Goal: Check status

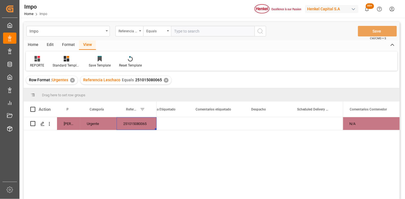
scroll to position [0, 812]
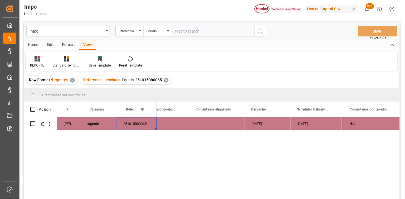
click at [222, 34] on input "text" at bounding box center [213, 31] width 84 height 11
paste input "250906900867"
type input "250906900867"
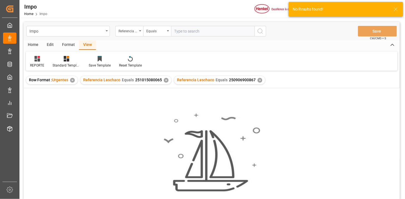
click at [165, 81] on div "✕" at bounding box center [166, 80] width 5 height 5
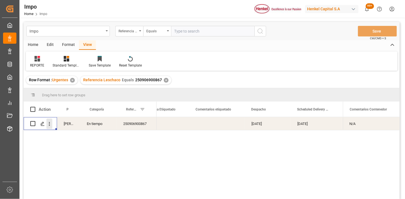
click at [50, 127] on button "open menu" at bounding box center [49, 124] width 6 height 11
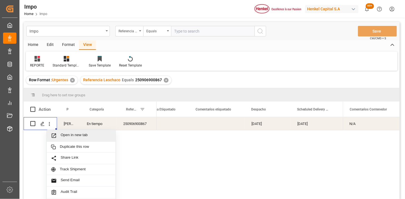
click at [63, 131] on div "Open in new tab" at bounding box center [81, 136] width 69 height 12
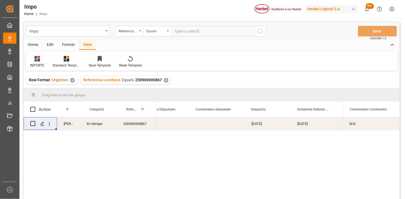
click at [195, 29] on input "text" at bounding box center [213, 31] width 84 height 11
paste input "250915080112"
type input "250915080112"
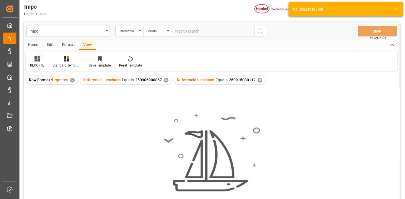
click at [166, 81] on div "✕" at bounding box center [166, 80] width 5 height 5
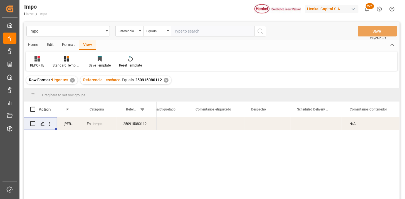
click at [144, 125] on div "250915080112" at bounding box center [137, 123] width 40 height 13
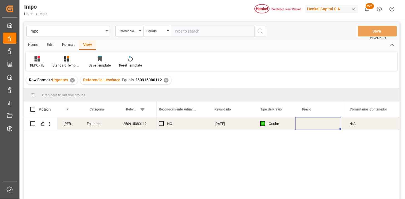
scroll to position [0, 614]
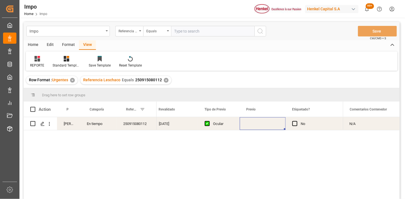
click at [254, 125] on div "Press SPACE to select this row." at bounding box center [263, 123] width 46 height 13
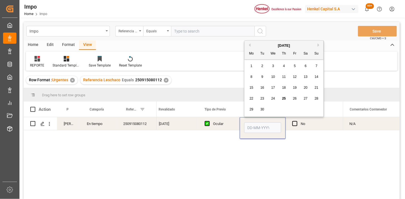
type input "1"
type input "30-09-2025"
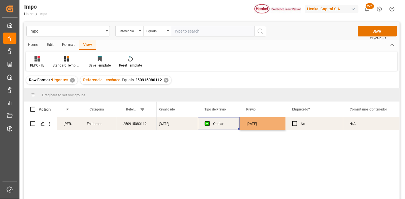
click at [229, 125] on div "Ocular" at bounding box center [223, 124] width 20 height 13
click at [261, 123] on div "30-09-2025" at bounding box center [263, 123] width 46 height 13
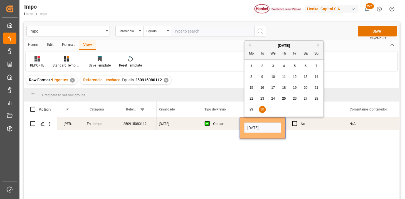
click at [230, 127] on div "Ocular" at bounding box center [223, 124] width 20 height 13
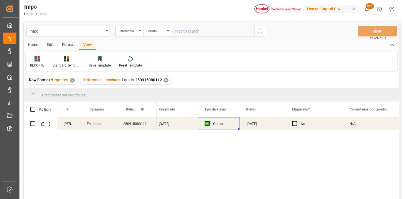
click at [165, 80] on div "✕" at bounding box center [166, 80] width 5 height 5
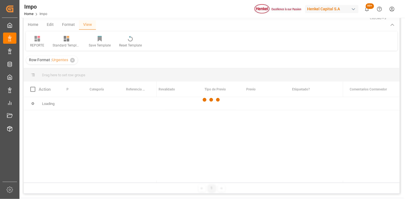
scroll to position [31, 0]
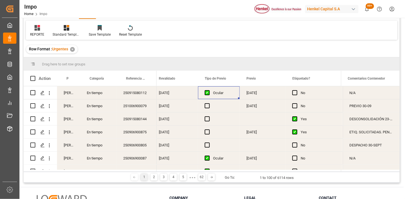
click at [149, 94] on div "250915080112" at bounding box center [137, 92] width 40 height 13
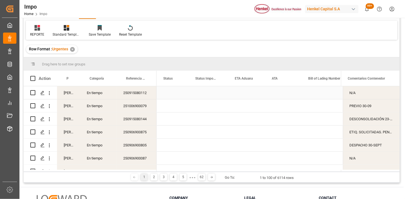
scroll to position [0, 0]
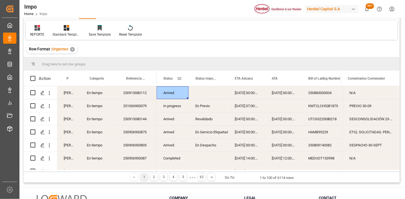
click at [180, 77] on span at bounding box center [179, 78] width 5 height 5
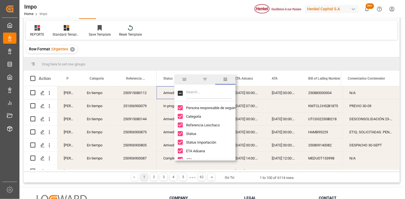
click at [195, 93] on input "Filter Columns Input" at bounding box center [209, 93] width 46 height 11
click at [224, 83] on span "columns" at bounding box center [226, 80] width 20 height 10
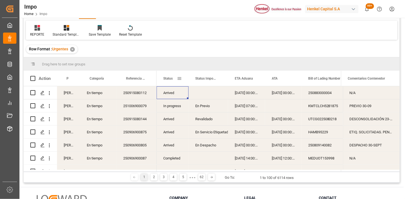
click at [181, 79] on span at bounding box center [179, 78] width 5 height 5
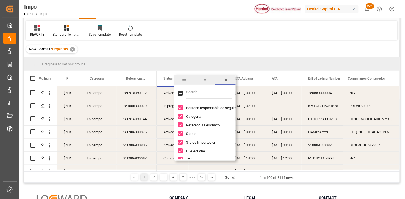
click at [207, 81] on span "filter" at bounding box center [205, 79] width 5 height 5
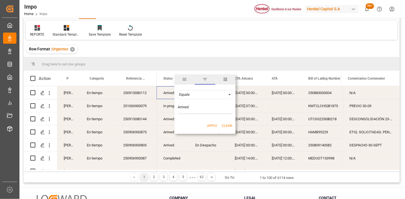
type input "Arrived"
click at [212, 128] on button "Apply" at bounding box center [212, 126] width 10 height 6
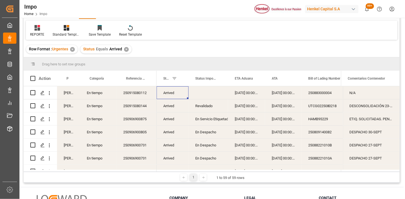
click at [209, 93] on div "Press SPACE to select this row." at bounding box center [209, 92] width 40 height 13
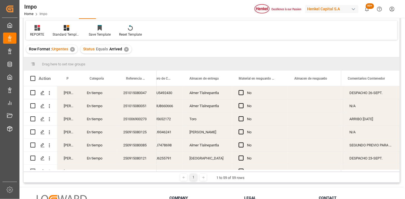
scroll to position [690, 0]
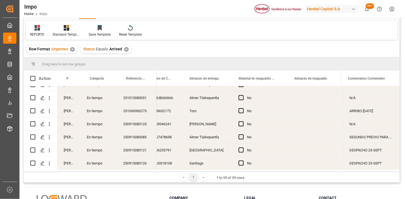
click at [202, 178] on icon at bounding box center [203, 177] width 3 height 3
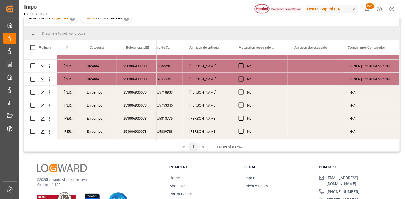
scroll to position [134, 0]
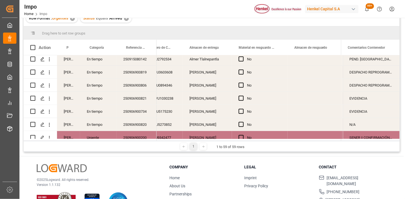
click at [127, 19] on div "✕" at bounding box center [126, 18] width 5 height 5
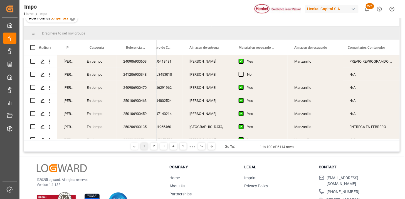
scroll to position [1227, 0]
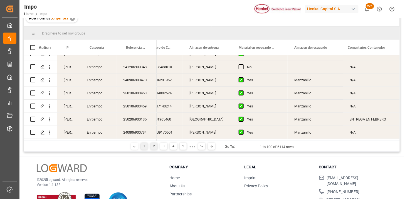
click at [151, 147] on div "2" at bounding box center [154, 146] width 7 height 7
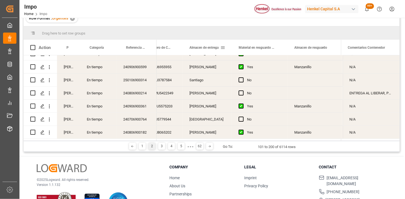
click at [222, 46] on span at bounding box center [223, 47] width 5 height 5
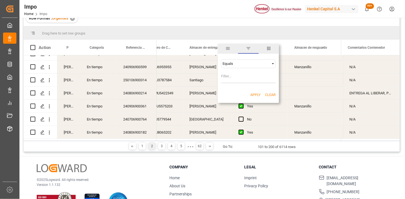
click at [246, 62] on div "Equals" at bounding box center [246, 64] width 47 height 4
click at [243, 62] on div "Equals" at bounding box center [246, 64] width 47 height 4
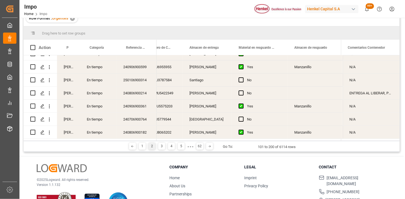
click at [246, 21] on div "Row Format : Urgentes ✕" at bounding box center [212, 19] width 376 height 16
click at [160, 147] on div "3" at bounding box center [161, 146] width 7 height 7
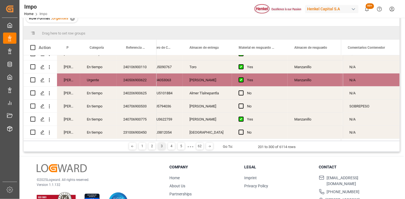
click at [131, 65] on div "240106900110" at bounding box center [137, 66] width 40 height 13
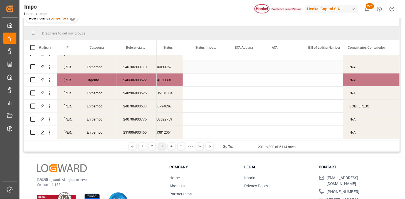
scroll to position [0, 0]
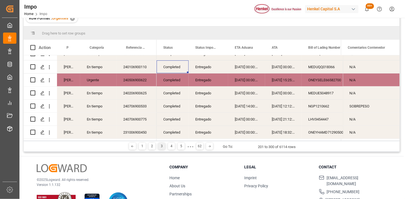
click at [277, 51] on div "ATA" at bounding box center [281, 47] width 18 height 15
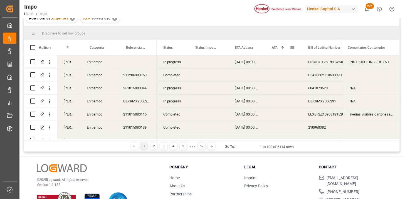
click at [277, 51] on div "ATA 1" at bounding box center [281, 47] width 18 height 15
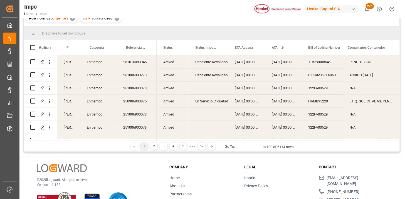
click at [293, 74] on div "23-09-2025 00:00:00" at bounding box center [283, 74] width 36 height 13
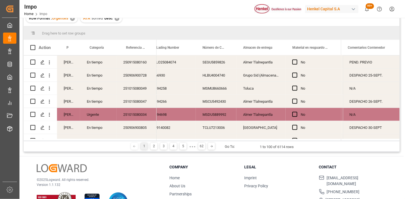
scroll to position [185, 0]
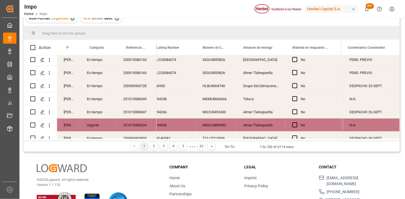
click at [275, 87] on div "Grupo Sid (Almacenaje y Distribucion AVIOR)" at bounding box center [261, 85] width 49 height 13
click at [276, 48] on span at bounding box center [276, 47] width 5 height 5
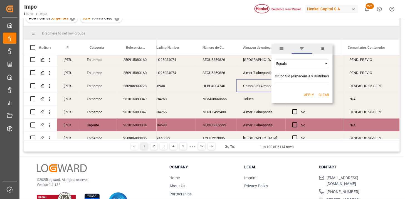
scroll to position [0, 17]
type input "Grupo Sid (Almacenaje y Distribucion AVIOR)"
click at [307, 98] on div "Apply Clear" at bounding box center [302, 95] width 61 height 14
click at [307, 95] on button "Apply" at bounding box center [309, 95] width 10 height 6
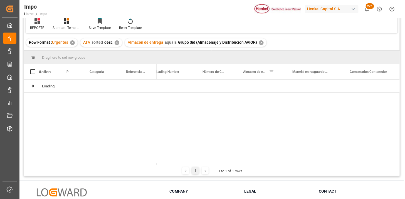
scroll to position [31, 0]
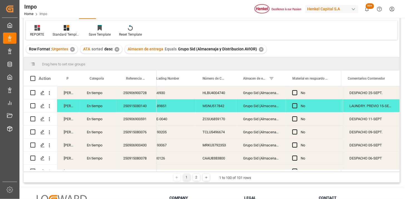
click at [146, 103] on div "250915080140" at bounding box center [137, 105] width 40 height 13
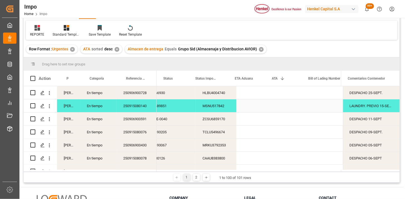
scroll to position [0, 0]
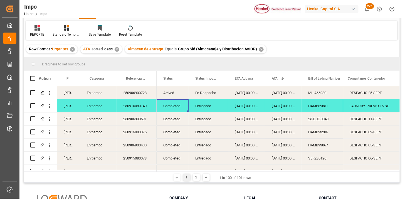
click at [178, 95] on div "Arrived" at bounding box center [173, 92] width 32 height 13
click at [179, 77] on span at bounding box center [179, 78] width 5 height 5
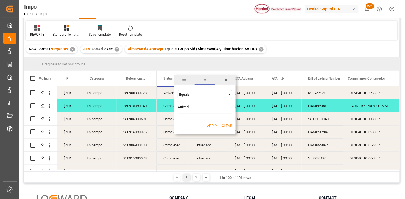
type input "Arrived"
click at [209, 124] on button "Apply" at bounding box center [212, 126] width 10 height 6
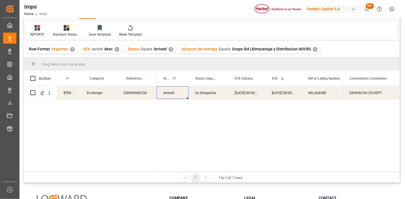
click at [175, 94] on div "Arrived" at bounding box center [173, 92] width 32 height 13
click at [180, 77] on span at bounding box center [179, 78] width 5 height 5
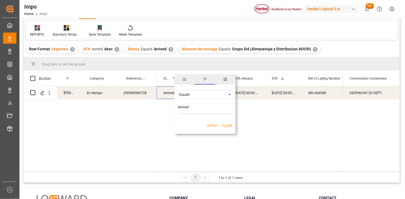
click at [196, 96] on div "Equals" at bounding box center [202, 94] width 47 height 4
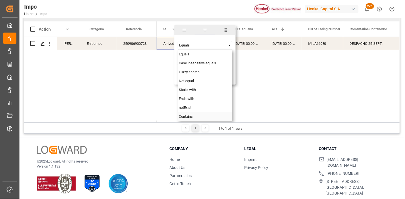
scroll to position [82, 0]
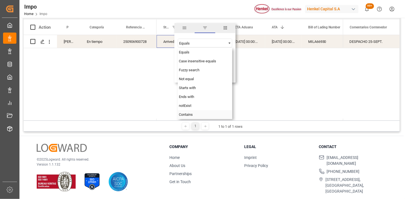
drag, startPoint x: 199, startPoint y: 114, endPoint x: 196, endPoint y: 81, distance: 33.8
click at [199, 114] on div "Contains" at bounding box center [205, 114] width 55 height 9
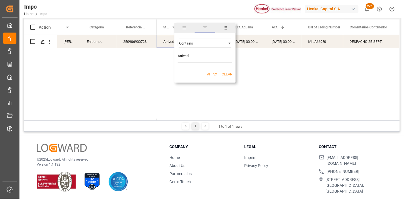
click at [197, 54] on input "Arrived" at bounding box center [205, 57] width 55 height 11
type input "Arrived,InProgress"
click at [210, 74] on button "Apply" at bounding box center [212, 75] width 10 height 6
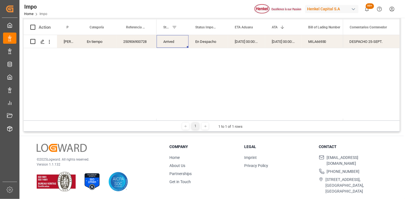
scroll to position [51, 0]
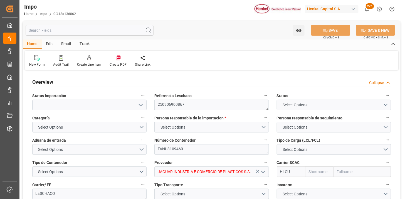
type input "Hapag [PERSON_NAME]"
type input "Hapag Lloyd Aktiengesellschaft"
type input "1"
type input "32.904"
type input "20"
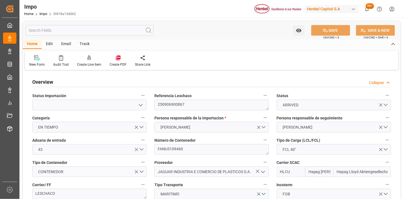
type input "[DATE]"
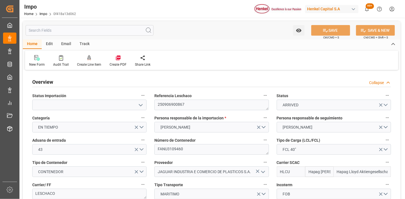
type input "[DATE]"
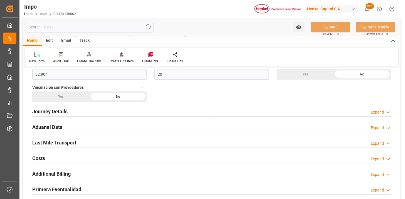
scroll to position [371, 0]
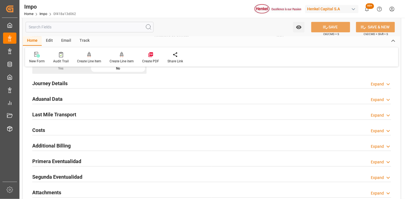
click at [125, 99] on div "Aduanal Data Expand" at bounding box center [211, 98] width 359 height 11
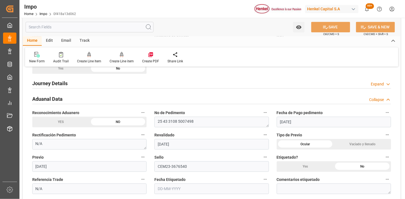
click at [125, 99] on div "Aduanal Data Collapse" at bounding box center [211, 98] width 359 height 11
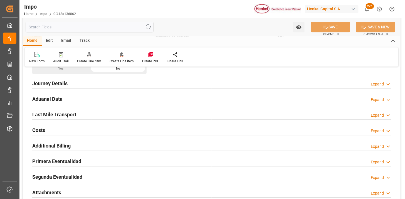
click at [104, 113] on div "Last Mile Transport Expand" at bounding box center [211, 114] width 359 height 11
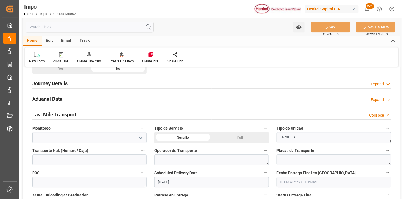
click at [104, 113] on div "Last Mile Transport Collapse" at bounding box center [211, 114] width 359 height 11
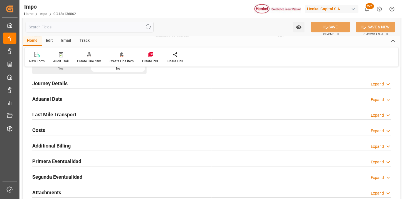
click at [105, 99] on div "Aduanal Data Expand" at bounding box center [211, 98] width 359 height 11
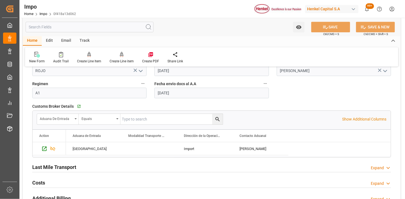
scroll to position [526, 0]
